Goal: Transaction & Acquisition: Book appointment/travel/reservation

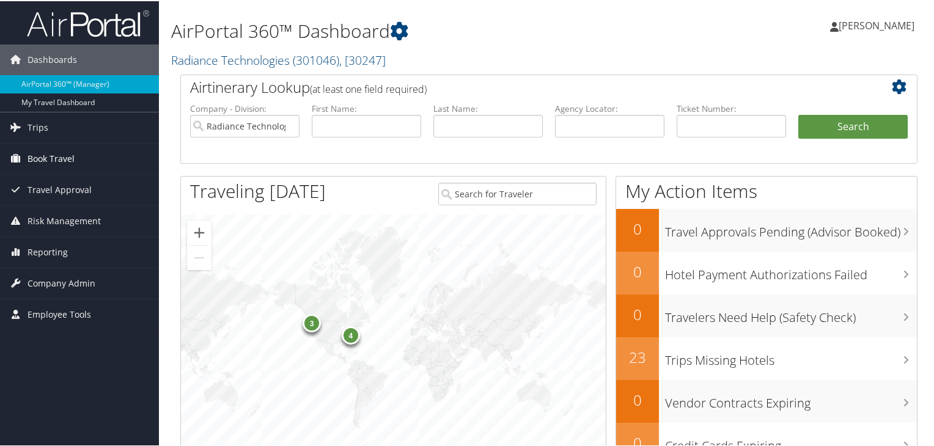
click at [51, 164] on span "Book Travel" at bounding box center [51, 157] width 47 height 31
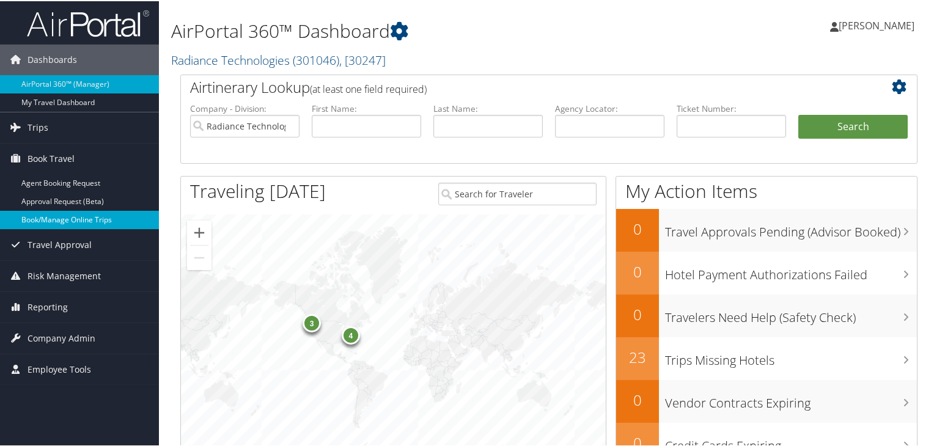
click at [53, 217] on link "Book/Manage Online Trips" at bounding box center [79, 219] width 159 height 18
